Goal: Use online tool/utility: Utilize a website feature to perform a specific function

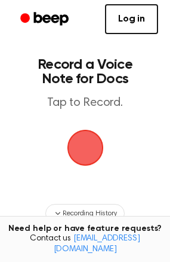
click at [95, 152] on span "button" at bounding box center [85, 147] width 33 height 33
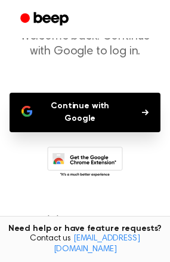
scroll to position [78, 0]
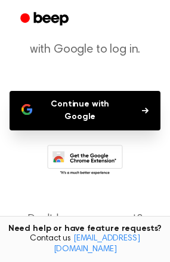
drag, startPoint x: 100, startPoint y: 112, endPoint x: 121, endPoint y: 112, distance: 20.3
click at [121, 112] on button "Continue with Google" at bounding box center [85, 110] width 151 height 39
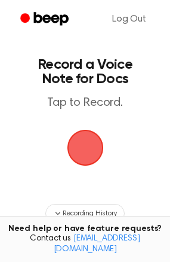
click at [91, 140] on span "button" at bounding box center [84, 147] width 41 height 41
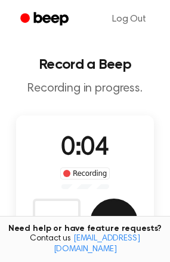
click at [119, 214] on button "Save" at bounding box center [114, 222] width 48 height 48
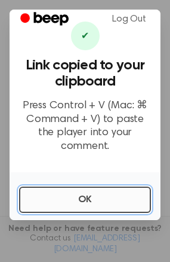
click at [109, 189] on button "OK" at bounding box center [85, 199] width 132 height 26
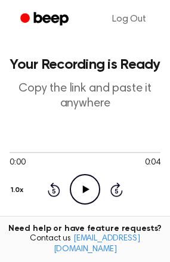
click at [79, 185] on icon "Play Audio" at bounding box center [85, 189] width 30 height 30
click at [80, 185] on icon "Pause Audio" at bounding box center [85, 189] width 30 height 30
click at [81, 185] on icon "Play Audio" at bounding box center [85, 189] width 30 height 30
click at [115, 193] on icon "Skip 5 seconds" at bounding box center [116, 190] width 13 height 16
click at [57, 187] on icon "Rewind 5 seconds" at bounding box center [53, 190] width 13 height 16
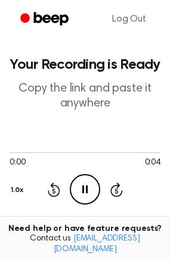
click at [14, 192] on div "1.0x" at bounding box center [19, 188] width 18 height 24
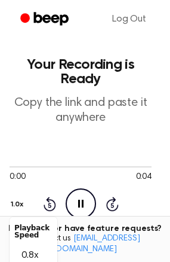
scroll to position [15, 0]
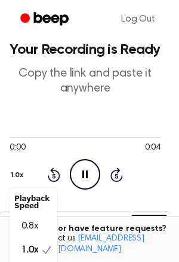
click at [61, 122] on div "0:00 0:04 1.0x Playback Speed 0.8x 1.0x 1.2x 1.5x 2.0x Rewind 5 seconds Pause A…" at bounding box center [85, 160] width 151 height 91
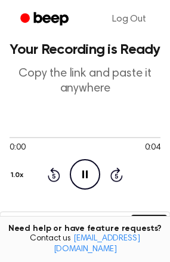
click at [79, 178] on icon "Pause Audio" at bounding box center [85, 174] width 30 height 30
drag, startPoint x: 7, startPoint y: 138, endPoint x: 41, endPoint y: 140, distance: 34.7
click at [41, 140] on div at bounding box center [85, 137] width 151 height 10
click at [7, 135] on span at bounding box center [5, 138] width 10 height 10
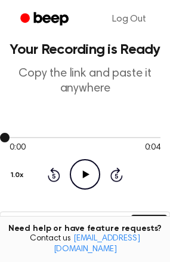
click at [37, 134] on div at bounding box center [85, 137] width 151 height 10
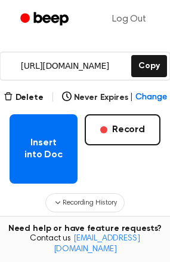
scroll to position [175, 0]
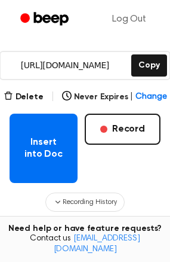
drag, startPoint x: 56, startPoint y: 155, endPoint x: -12, endPoint y: 152, distance: 67.5
click at [0, 152] on html "Log Out Your Recording is Ready Copy the link and paste it anywhere 0:00 0:04 1…" at bounding box center [85, 117] width 170 height 585
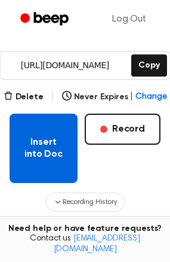
click at [33, 157] on button "Insert into Doc" at bounding box center [44, 147] width 68 height 69
click at [66, 165] on button "Insert into Doc" at bounding box center [44, 147] width 68 height 69
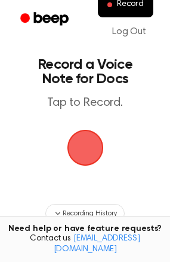
click at [93, 145] on span "button" at bounding box center [85, 147] width 43 height 43
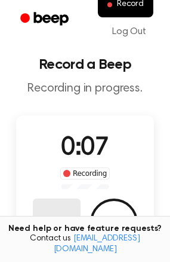
click at [73, 210] on button "Delete" at bounding box center [57, 222] width 48 height 48
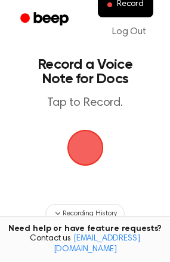
drag, startPoint x: 98, startPoint y: 162, endPoint x: 113, endPoint y: 145, distance: 22.9
click at [110, 145] on span "button" at bounding box center [85, 147] width 49 height 49
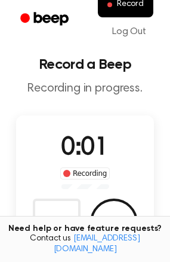
click at [110, 232] on div "Need help or have feature requests? Contact us [EMAIL_ADDRESS][DOMAIN_NAME]" at bounding box center [85, 239] width 170 height 47
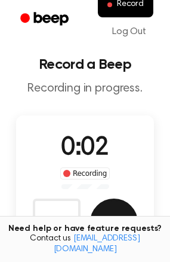
click at [113, 215] on button "Save" at bounding box center [114, 222] width 48 height 48
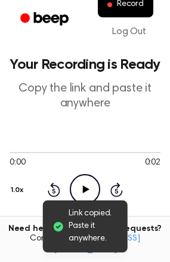
click at [88, 182] on icon "Play Audio" at bounding box center [85, 189] width 30 height 30
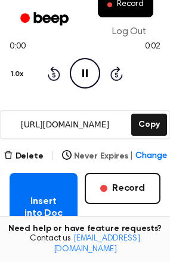
scroll to position [112, 0]
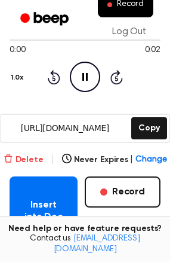
click at [36, 164] on button "Delete" at bounding box center [24, 159] width 40 height 13
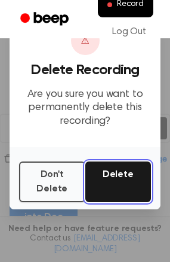
click at [110, 179] on button "Delete" at bounding box center [118, 181] width 66 height 41
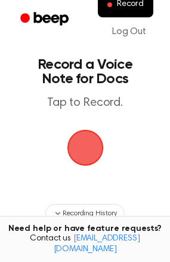
click at [79, 151] on span "button" at bounding box center [84, 147] width 41 height 41
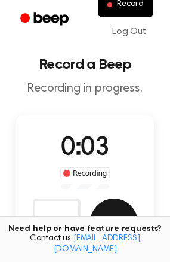
click at [115, 222] on button "Save" at bounding box center [114, 222] width 48 height 48
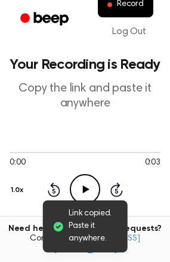
click at [90, 192] on icon "Play Audio" at bounding box center [85, 189] width 30 height 30
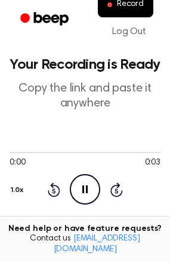
click at [91, 192] on icon "Pause Audio" at bounding box center [85, 189] width 30 height 30
click at [101, 195] on div "Rewind 5 seconds Play Audio Skip 5 seconds" at bounding box center [85, 189] width 76 height 30
click at [87, 187] on icon at bounding box center [86, 189] width 7 height 8
drag, startPoint x: 16, startPoint y: 152, endPoint x: 53, endPoint y: 155, distance: 37.7
click at [53, 155] on div at bounding box center [85, 152] width 151 height 10
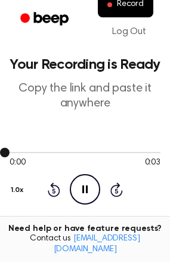
drag, startPoint x: 5, startPoint y: 150, endPoint x: 49, endPoint y: 152, distance: 43.6
click at [49, 152] on div at bounding box center [85, 152] width 151 height 10
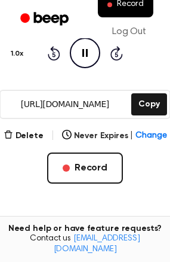
scroll to position [143, 0]
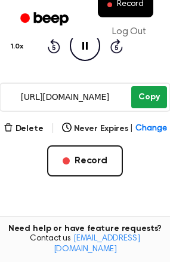
click at [150, 102] on button "Copy" at bounding box center [148, 97] width 35 height 22
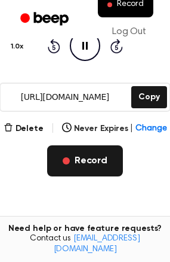
click at [102, 166] on button "Record" at bounding box center [85, 160] width 76 height 31
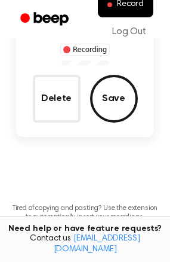
scroll to position [83, 0]
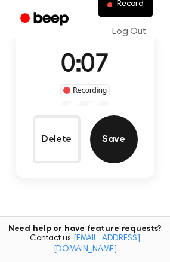
click at [117, 142] on button "Save" at bounding box center [114, 139] width 48 height 48
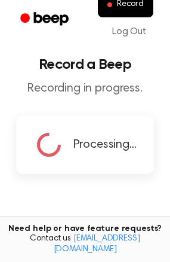
copy div
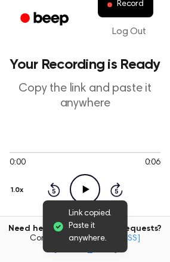
click at [85, 187] on icon at bounding box center [86, 189] width 7 height 8
